Goal: Task Accomplishment & Management: Complete application form

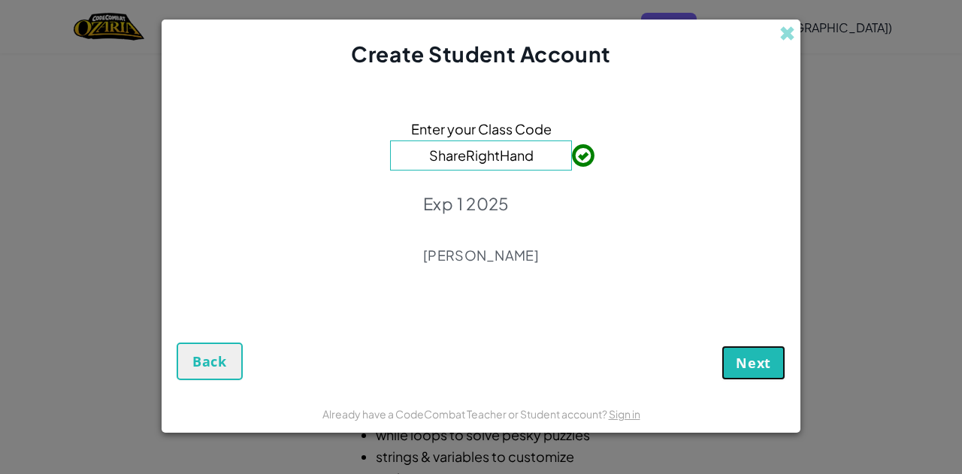
click at [762, 374] on button "Next" at bounding box center [754, 363] width 64 height 35
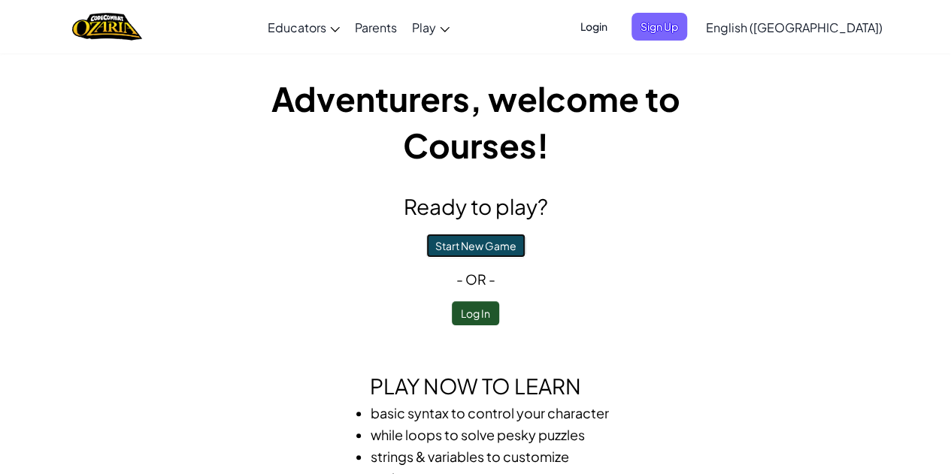
click at [442, 237] on button "Start New Game" at bounding box center [475, 246] width 99 height 24
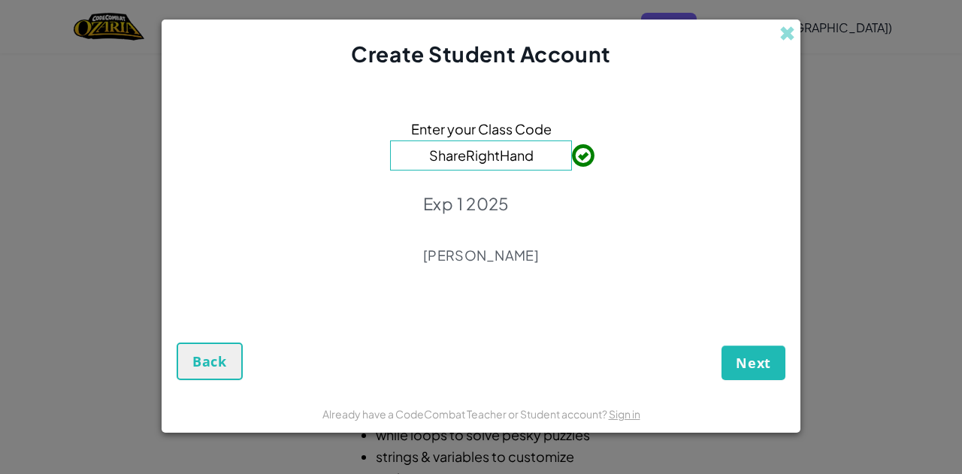
click at [484, 265] on div "Exp 1 2025 [PERSON_NAME]" at bounding box center [481, 229] width 116 height 92
click at [759, 354] on span "Next" at bounding box center [753, 363] width 35 height 18
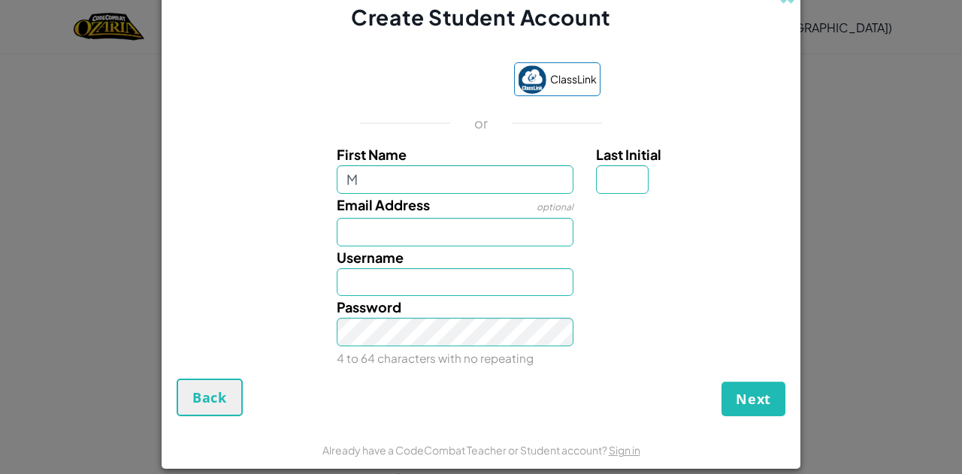
type input "[PERSON_NAME]"
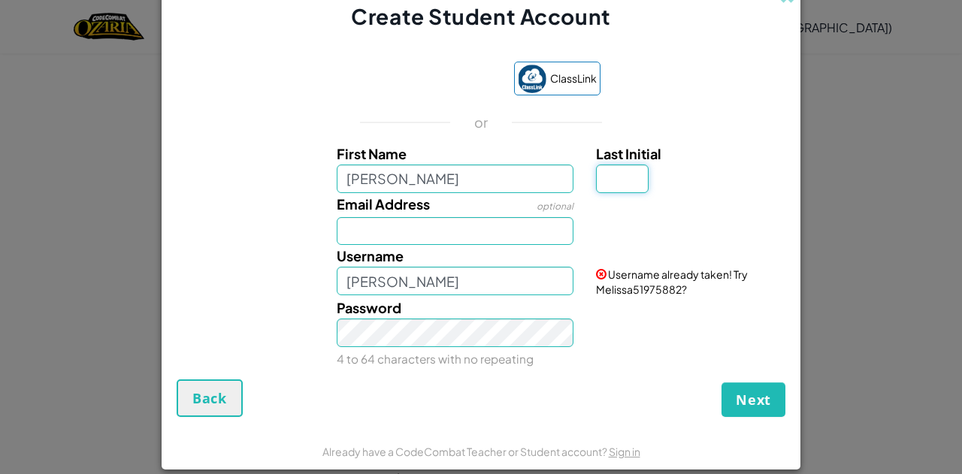
click at [599, 177] on input "Last Initial" at bounding box center [622, 179] width 53 height 29
type input "s"
type input "MelissaS"
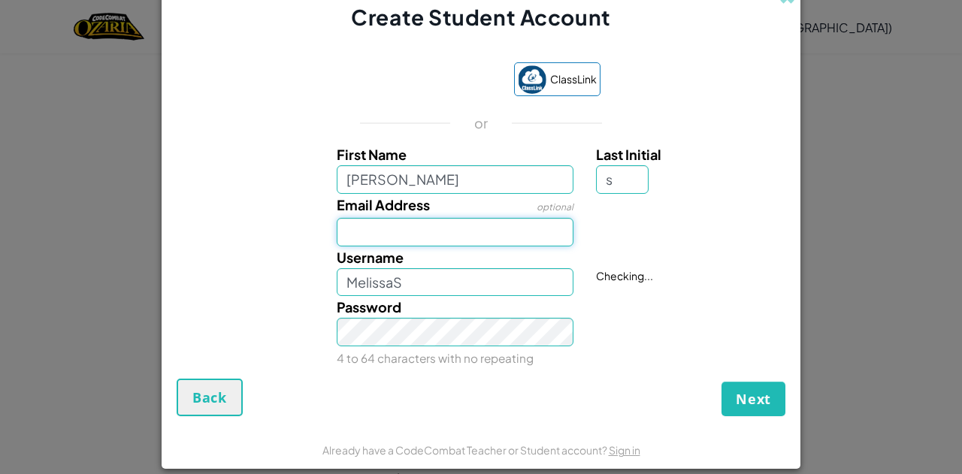
click at [448, 221] on input "Email Address" at bounding box center [456, 232] width 238 height 29
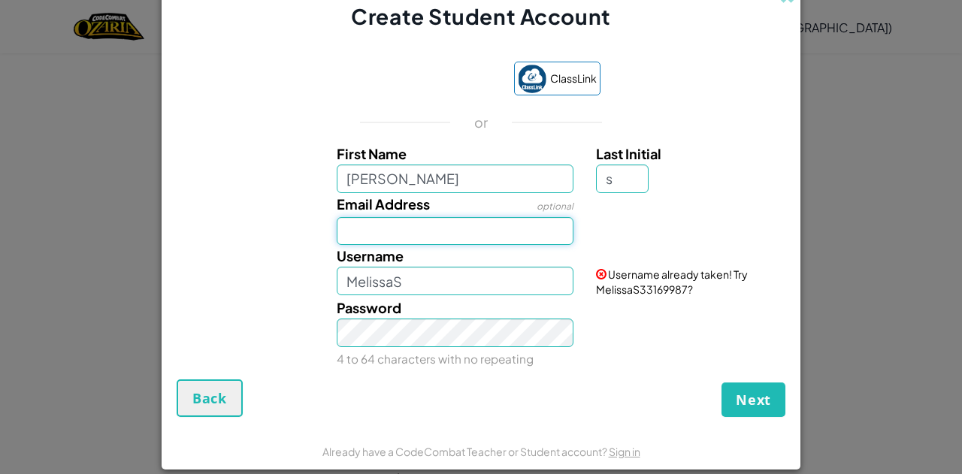
type input "[EMAIL_ADDRESS][DOMAIN_NAME]"
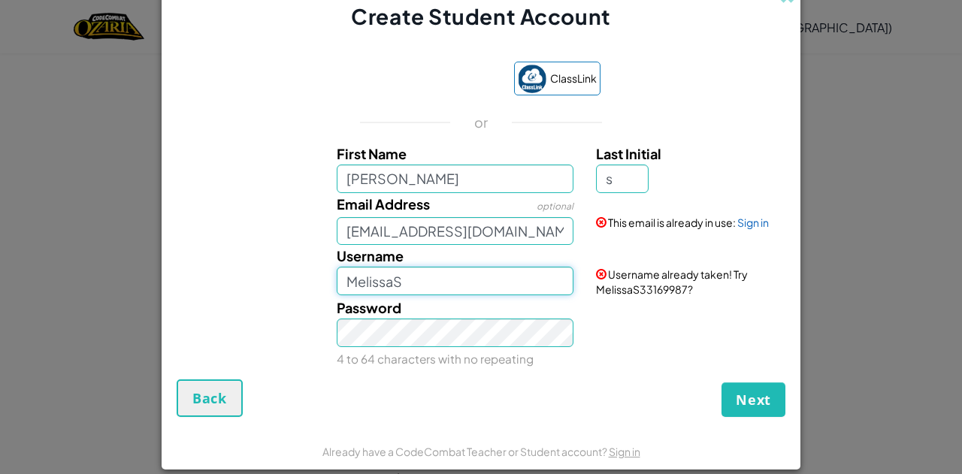
click at [421, 283] on input "MelissaS" at bounding box center [456, 281] width 238 height 29
type input "MelissaS33169987"
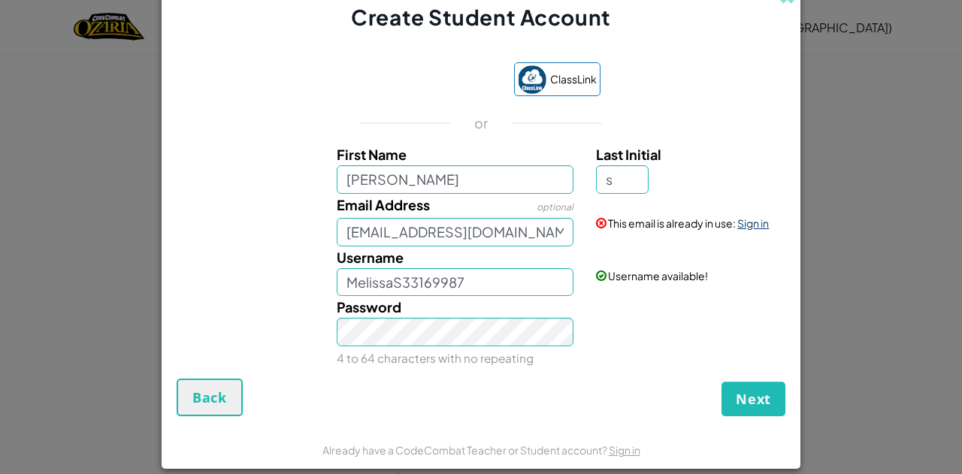
click at [743, 226] on link "Sign in" at bounding box center [754, 224] width 32 height 14
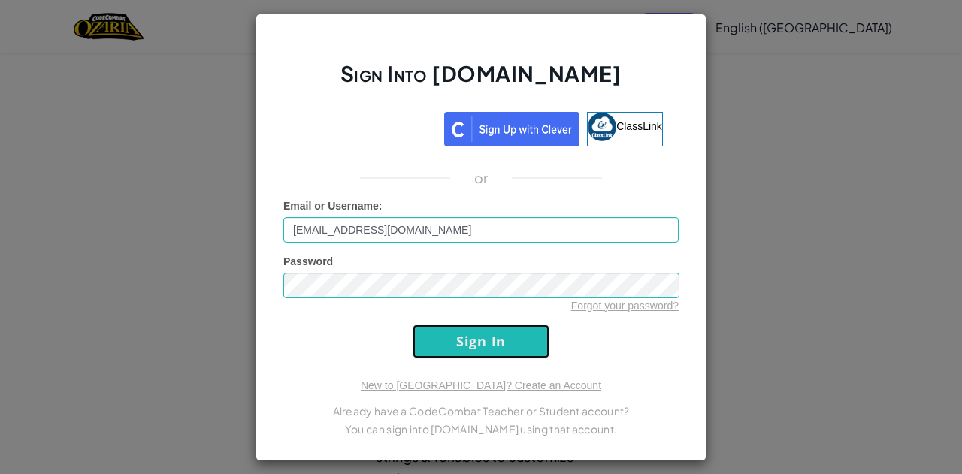
click at [426, 329] on input "Sign In" at bounding box center [481, 342] width 137 height 34
